Goal: Task Accomplishment & Management: Manage account settings

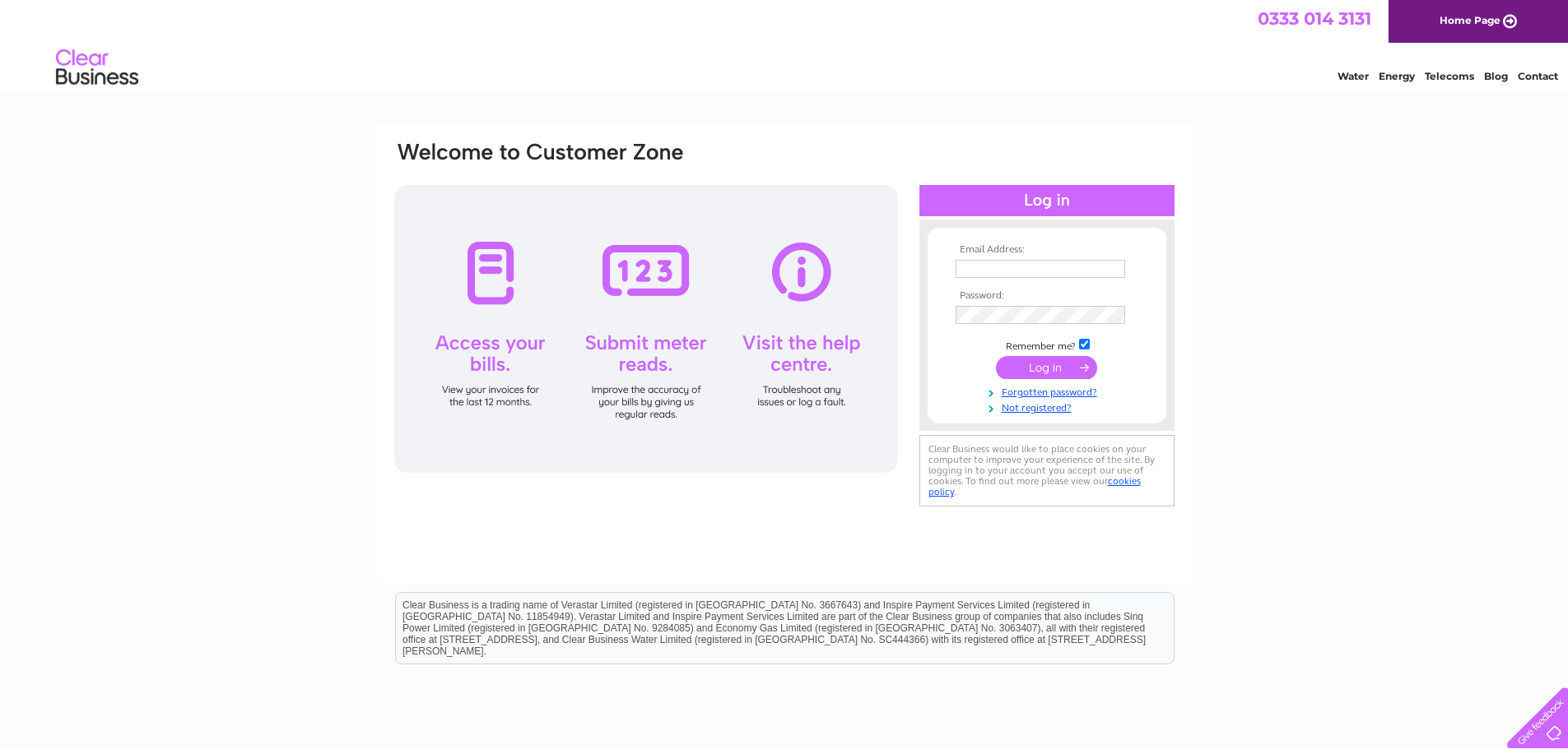
type input "jwie@yahoo.com"
click at [1055, 369] on input "submit" at bounding box center [1046, 367] width 101 height 23
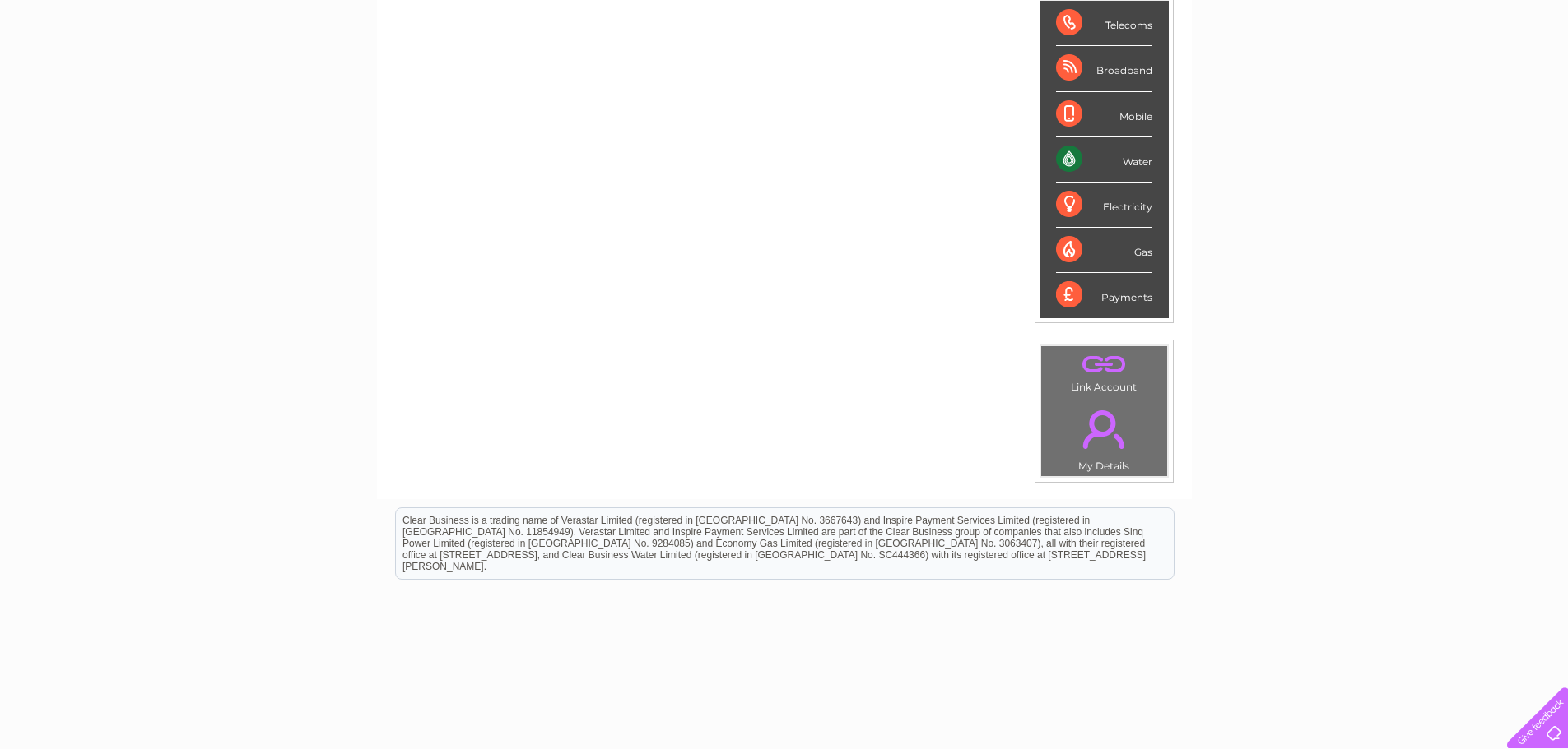
scroll to position [229, 0]
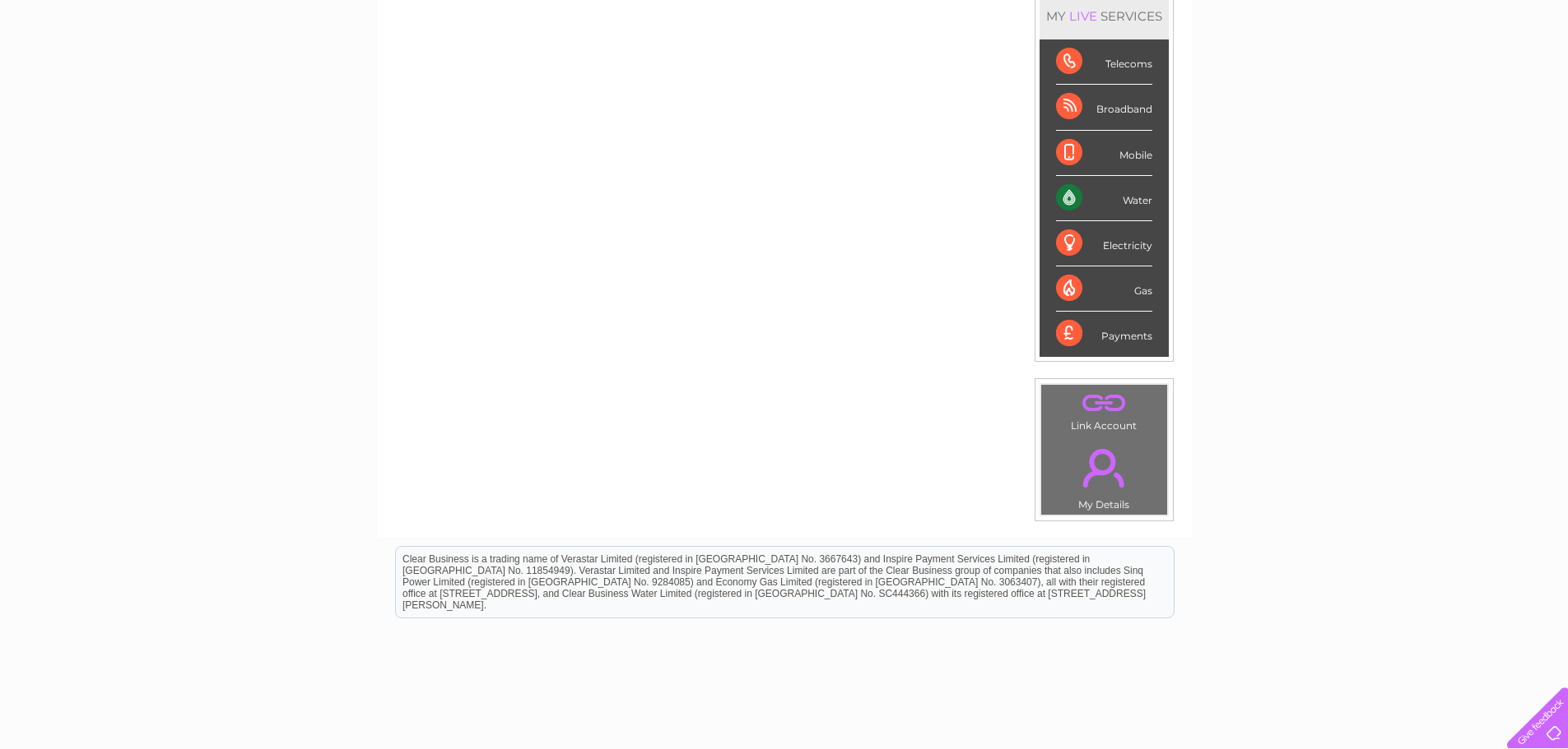
click at [1125, 193] on div "Water" at bounding box center [1105, 199] width 96 height 45
click at [1124, 205] on div "Water" at bounding box center [1105, 199] width 96 height 45
click at [1071, 195] on div "Water" at bounding box center [1105, 199] width 96 height 45
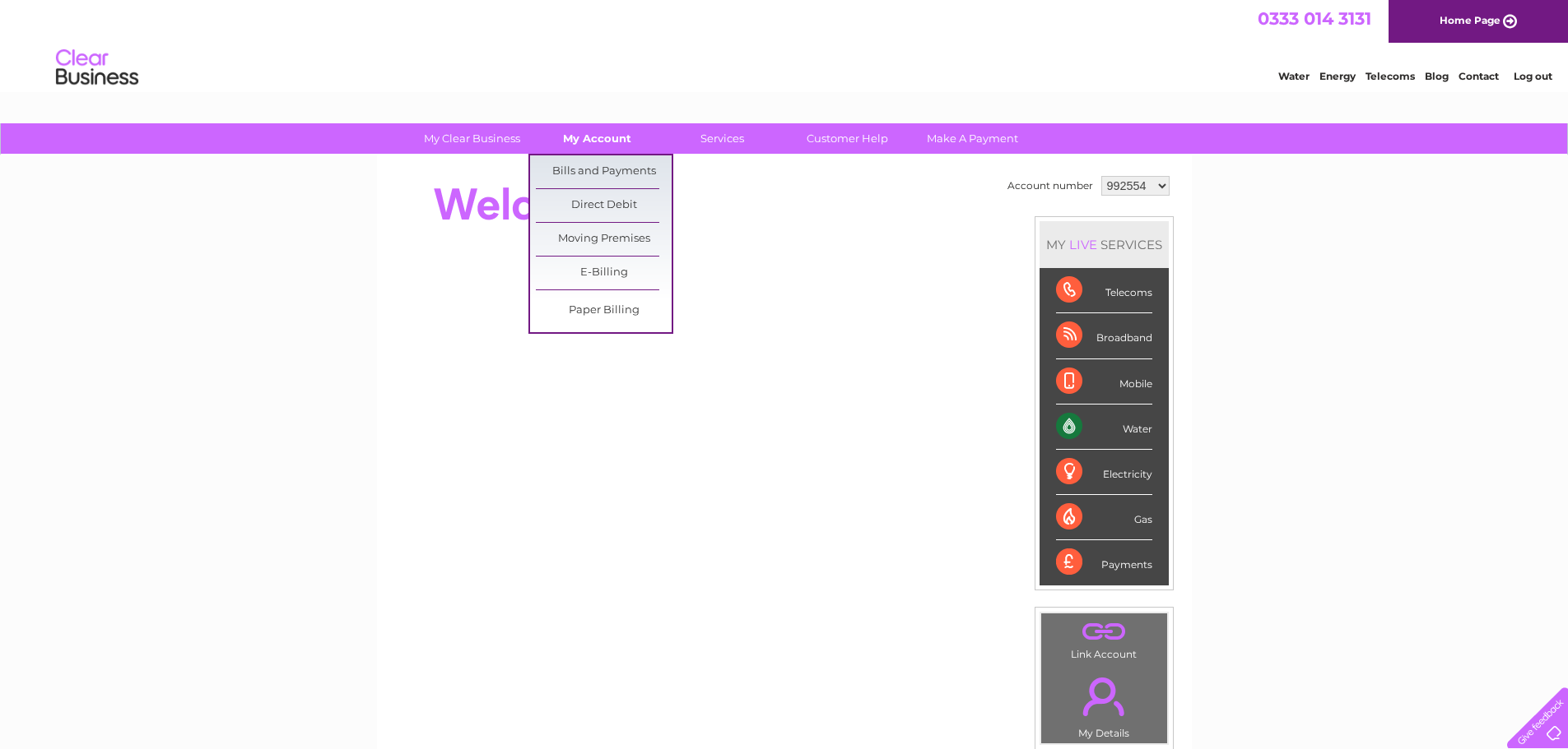
click at [606, 140] on link "My Account" at bounding box center [596, 138] width 136 height 31
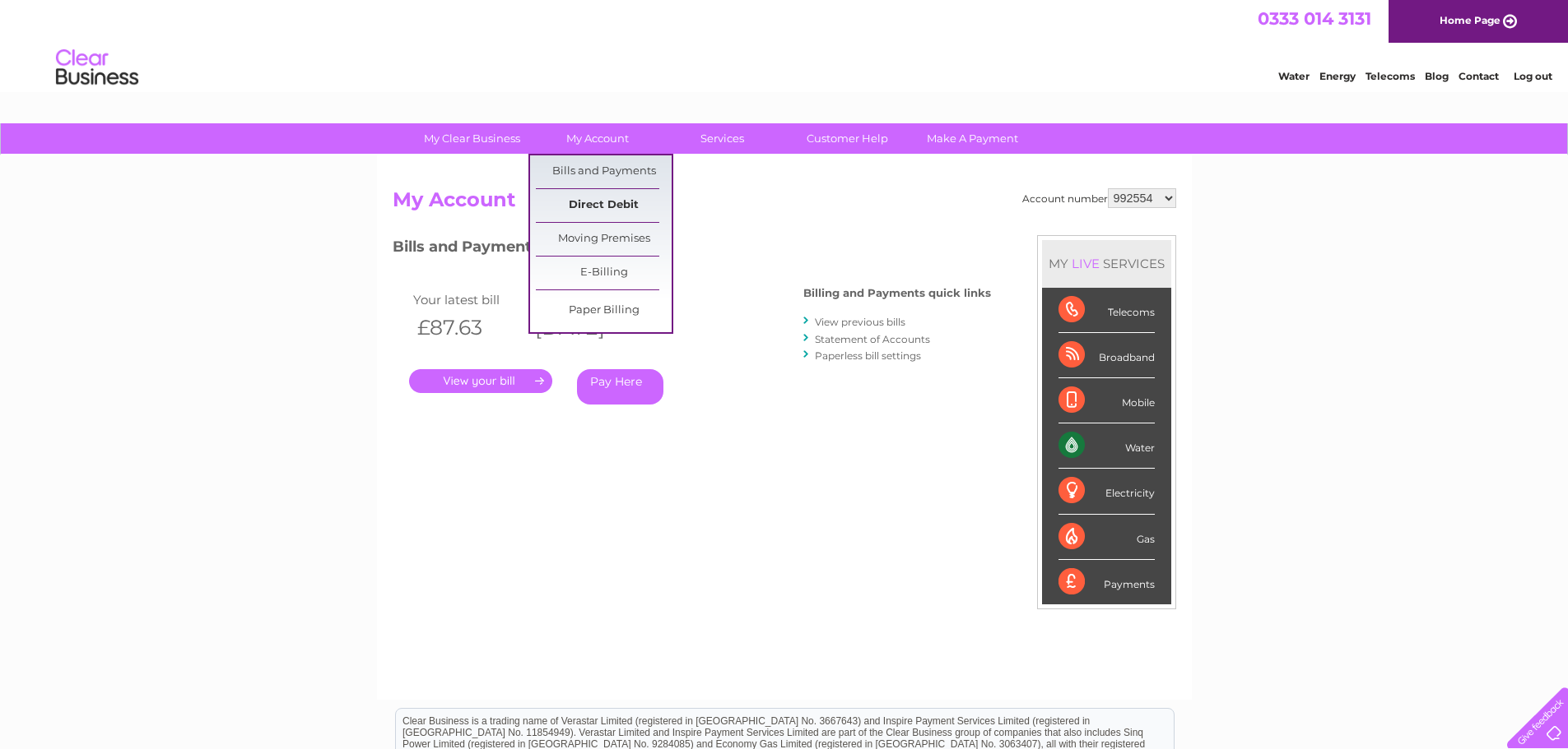
click at [617, 199] on link "Direct Debit" at bounding box center [603, 206] width 136 height 33
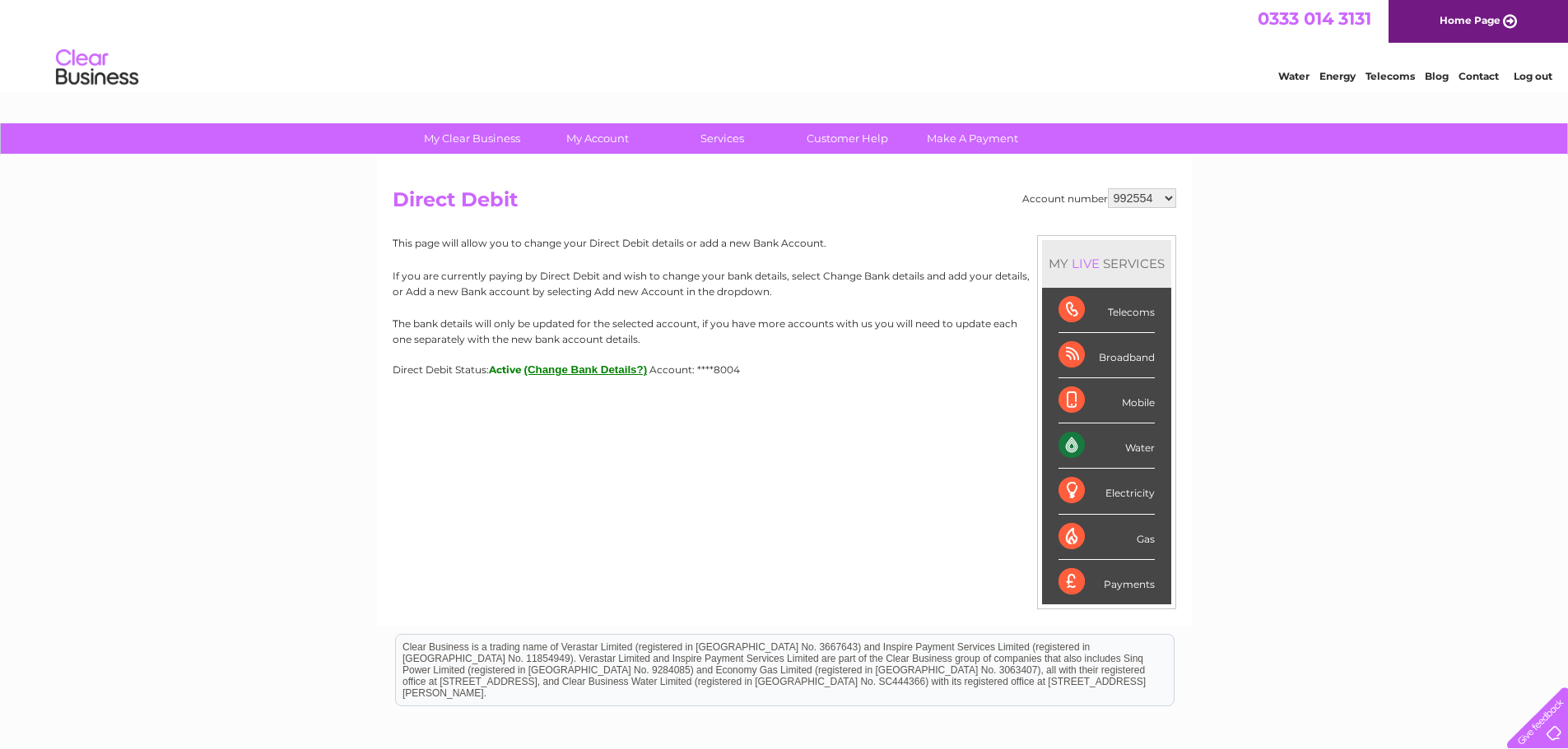
click at [561, 369] on button "(Change Bank Details?)" at bounding box center [586, 369] width 123 height 12
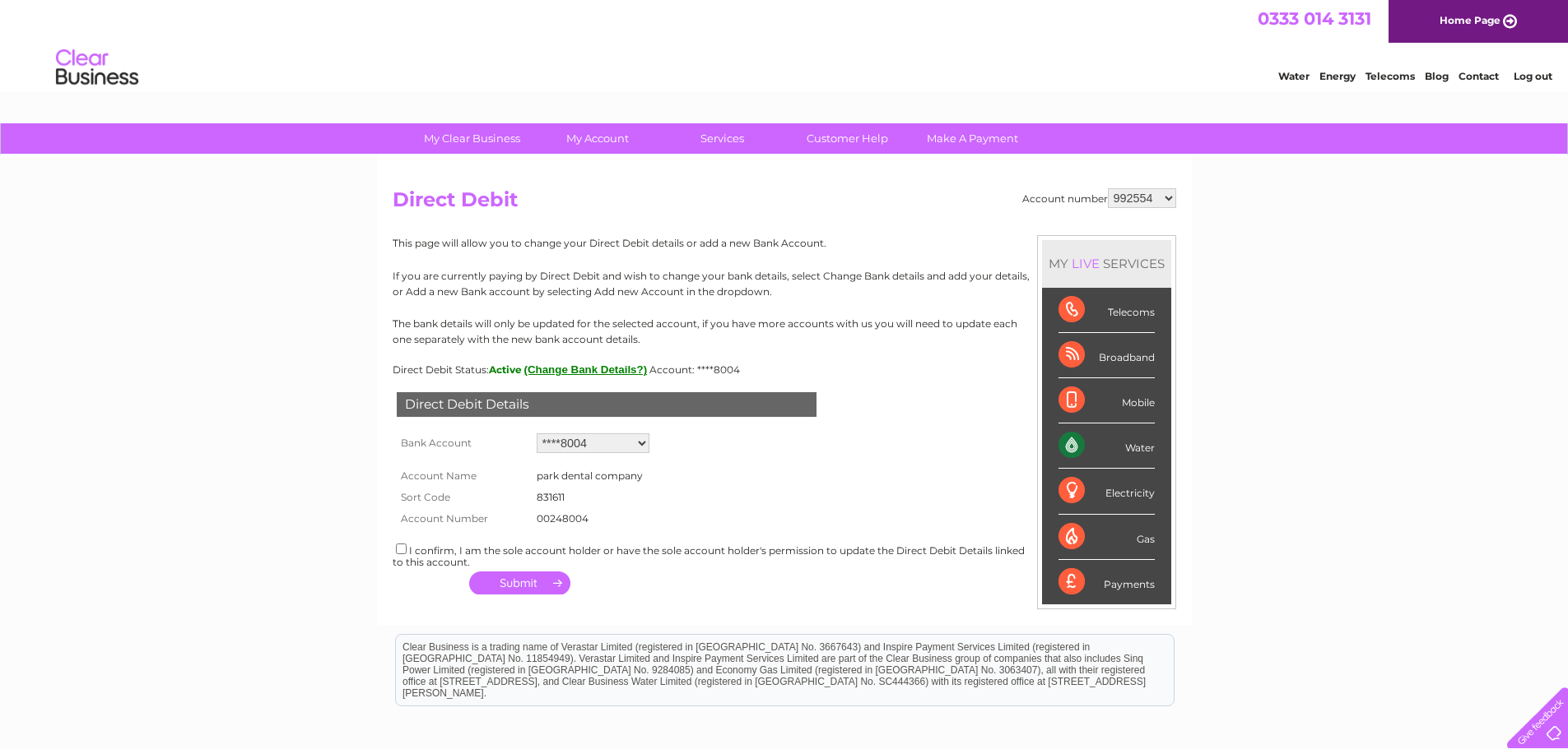
click at [636, 446] on select "Add new account ****8004" at bounding box center [593, 443] width 113 height 20
select select "0"
click at [537, 433] on select "Add new account ****8004" at bounding box center [593, 443] width 113 height 20
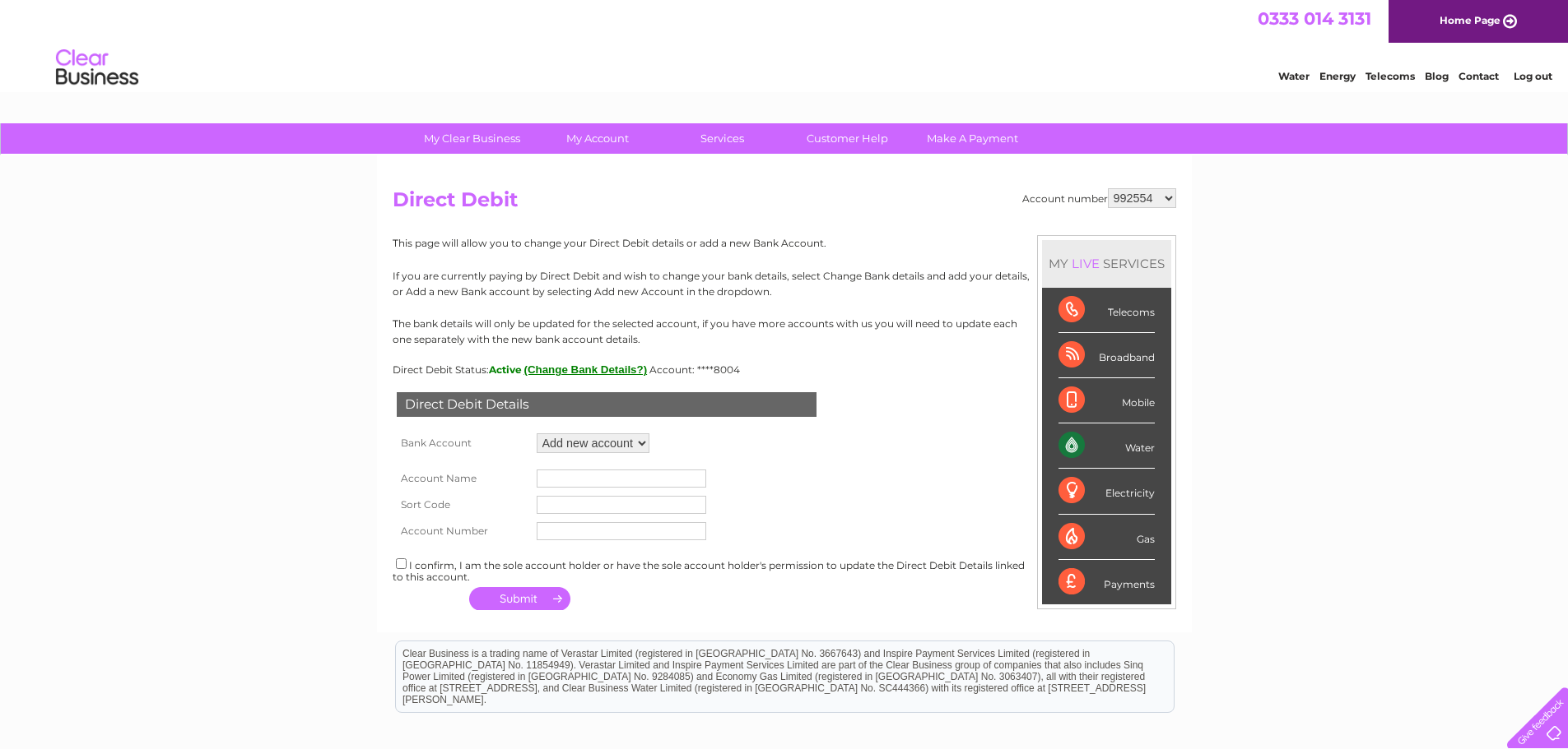
click at [576, 481] on input "text" at bounding box center [621, 479] width 170 height 18
type input "Wiewiorka Ltd"
click at [598, 500] on input "text" at bounding box center [621, 505] width 170 height 18
type input "83766757"
drag, startPoint x: 601, startPoint y: 506, endPoint x: 540, endPoint y: 510, distance: 61.1
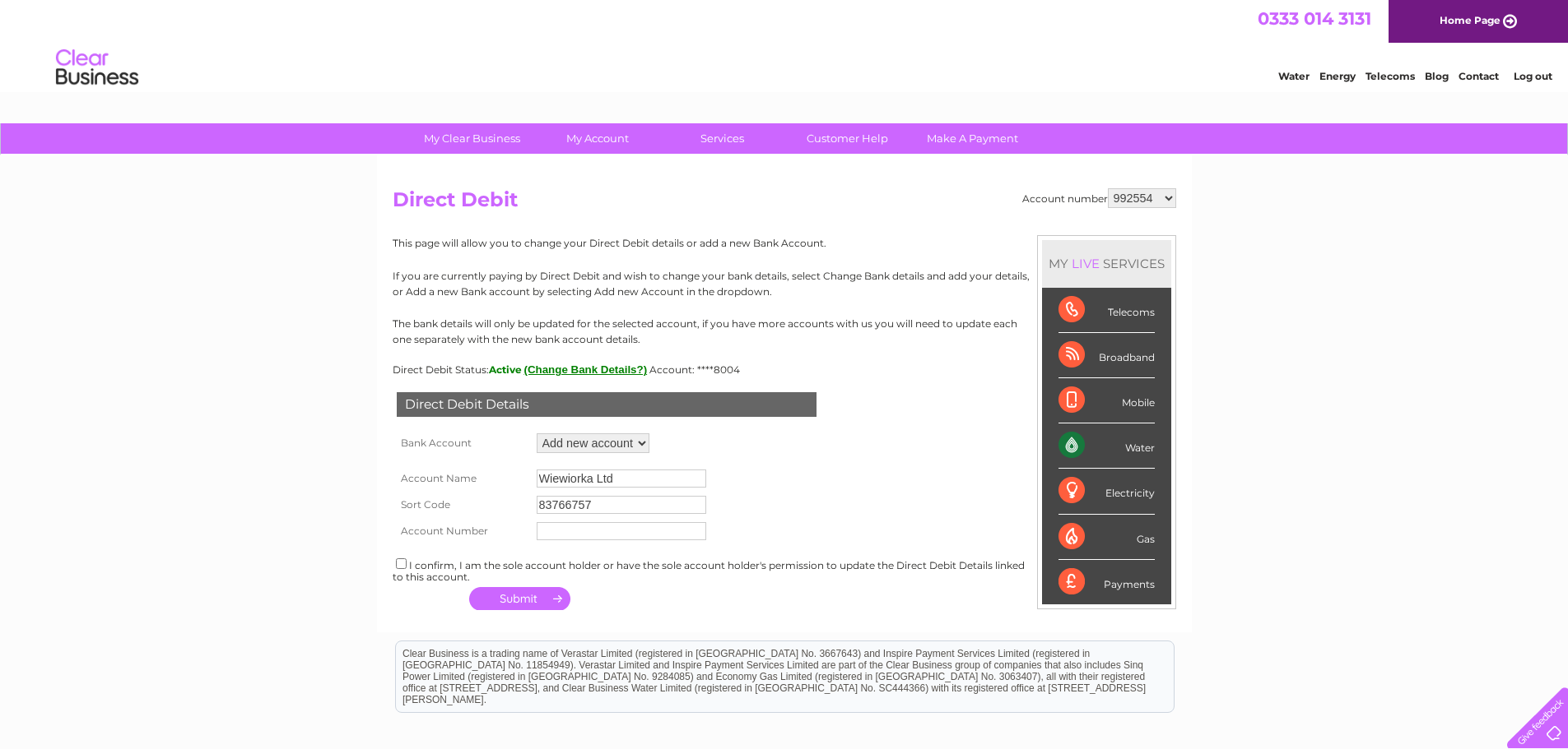
click at [537, 510] on input "83766757" at bounding box center [621, 505] width 170 height 18
click at [574, 540] on input "text" at bounding box center [621, 531] width 170 height 18
paste input "83766757"
type input "83766757"
click at [591, 508] on input "text" at bounding box center [621, 505] width 170 height 18
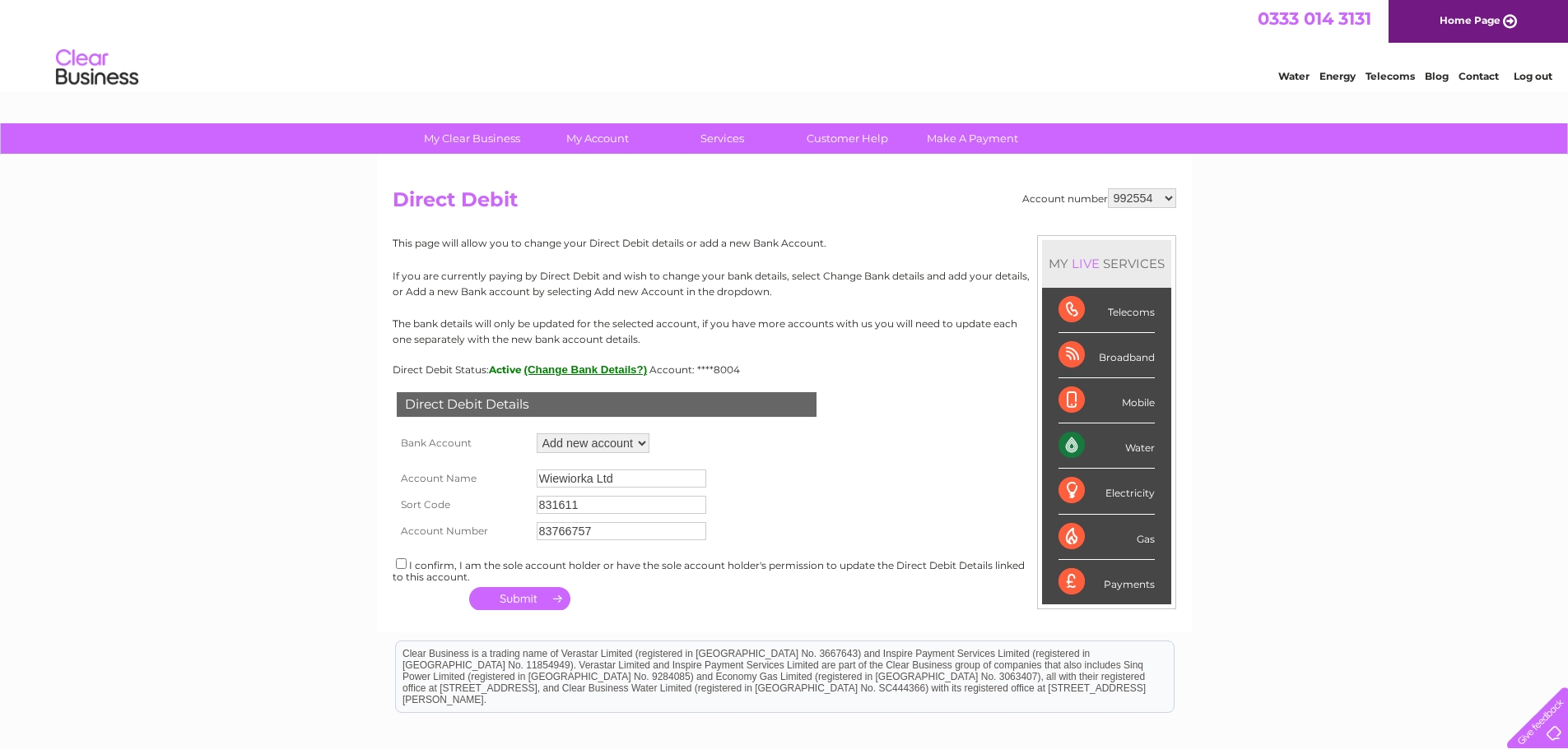
type input "831611"
drag, startPoint x: 605, startPoint y: 528, endPoint x: 511, endPoint y: 529, distance: 94.0
click at [511, 529] on tbody "Account Name Wiewiorka Ltd Sort Code 831611 Account Number 83766757" at bounding box center [556, 500] width 326 height 87
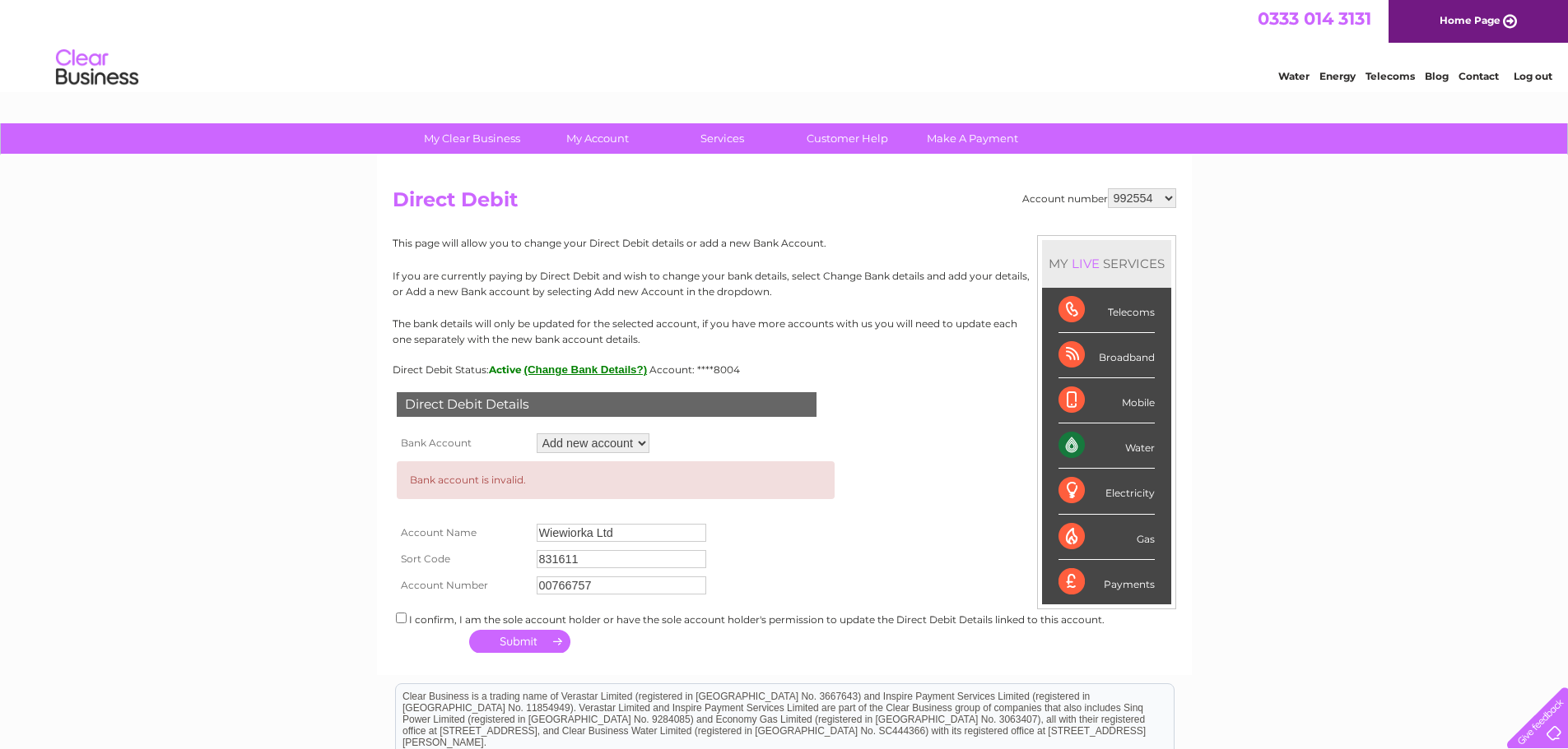
type input "00766757"
click at [779, 569] on td "831611" at bounding box center [679, 559] width 293 height 27
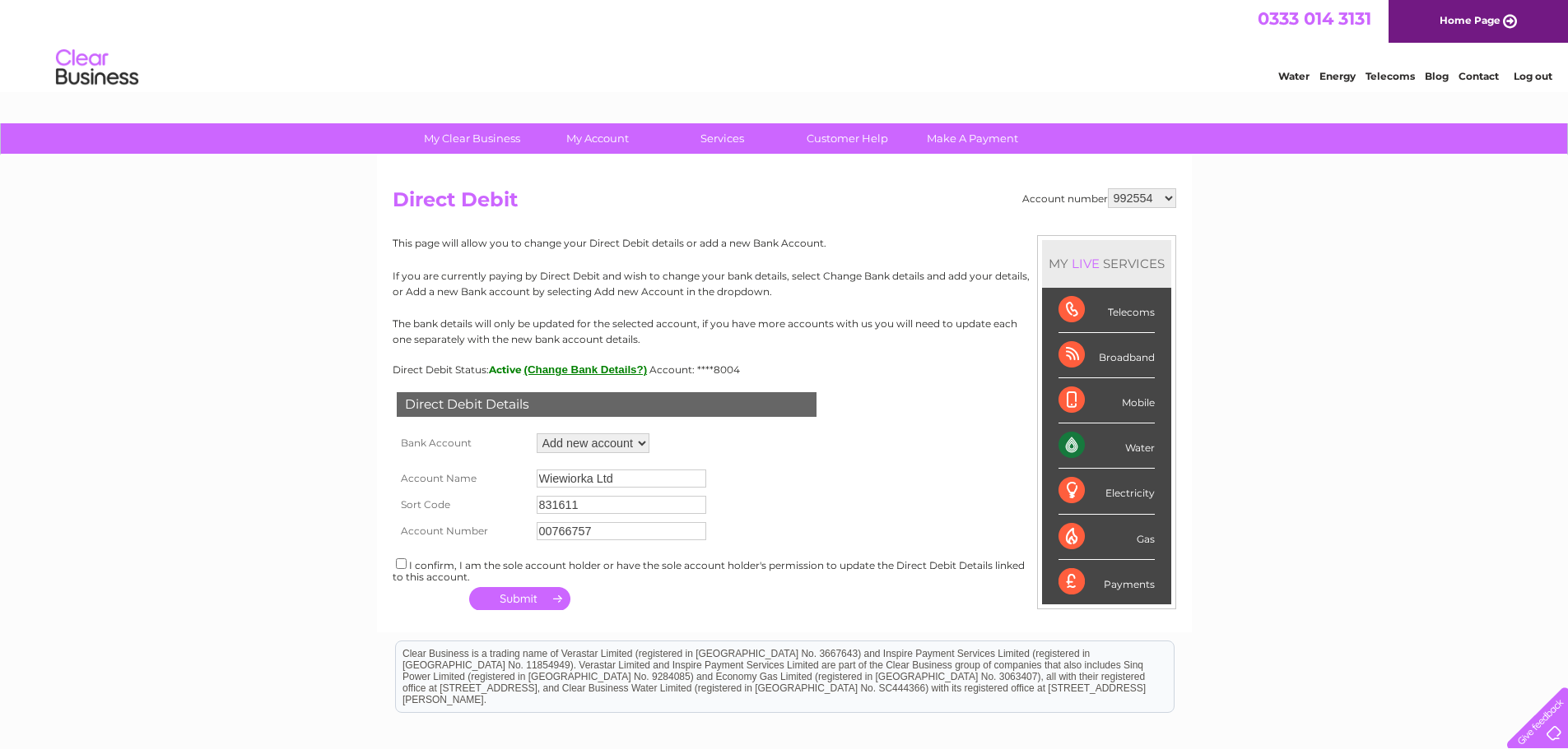
click at [400, 558] on div "I confirm, I am the sole account holder or have the sole account holder's permi…" at bounding box center [784, 569] width 784 height 27
click at [400, 561] on input "checkbox" at bounding box center [401, 564] width 11 height 11
checkbox input "true"
click at [538, 595] on button "button" at bounding box center [520, 599] width 101 height 23
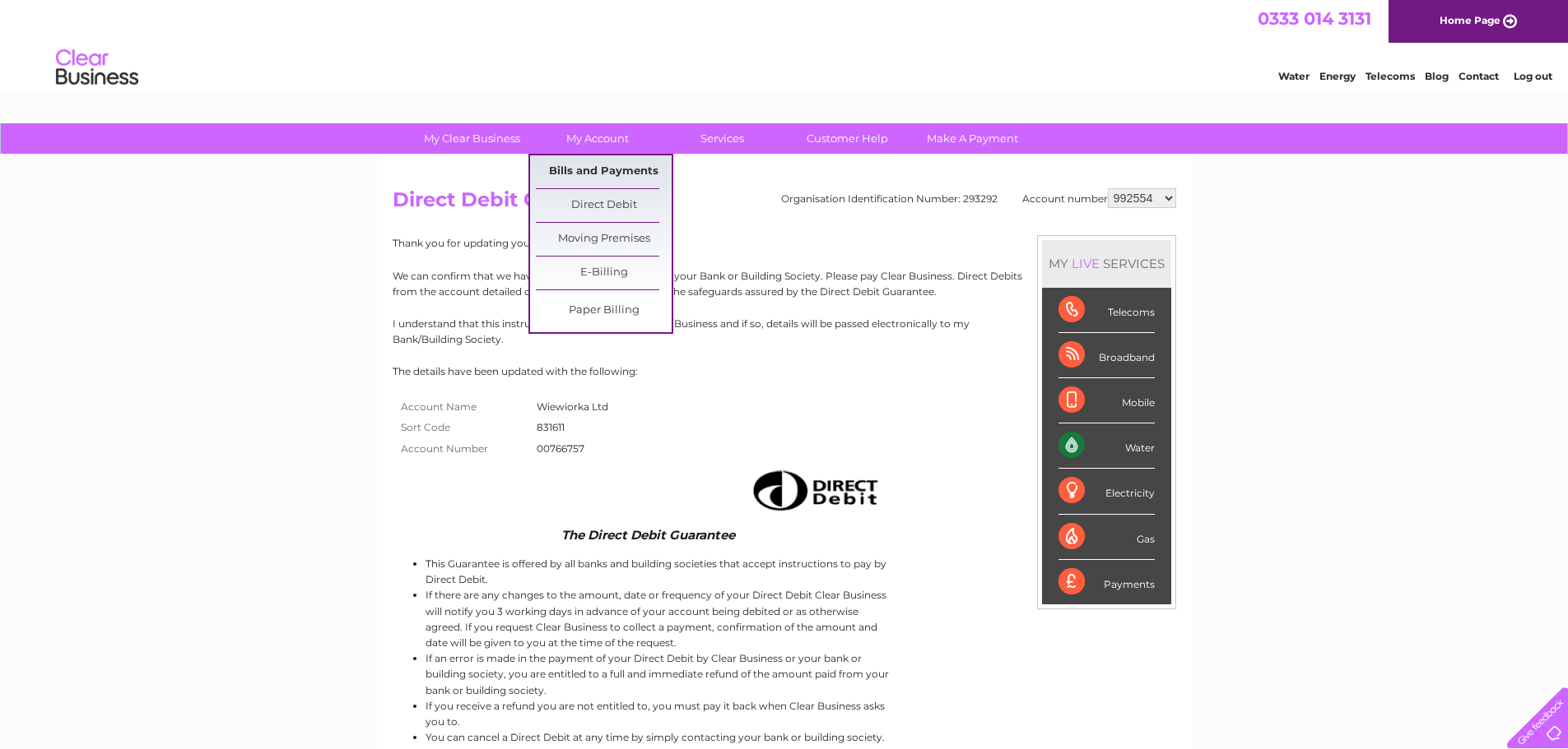
click at [596, 157] on link "Bills and Payments" at bounding box center [603, 172] width 136 height 33
